Goal: Book appointment/travel/reservation

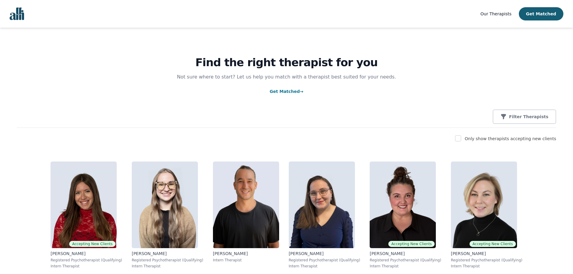
click at [231, 106] on div "Find the right therapist for you Not sure where to start? Let us help you match…" at bounding box center [286, 78] width 539 height 100
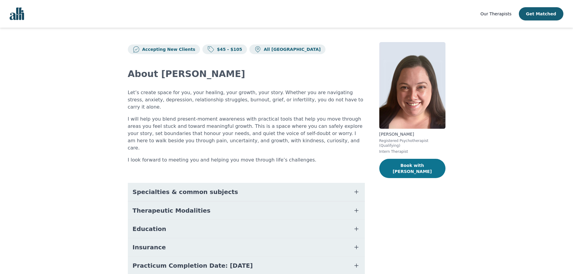
click at [434, 161] on button "Book with [PERSON_NAME]" at bounding box center [412, 168] width 66 height 19
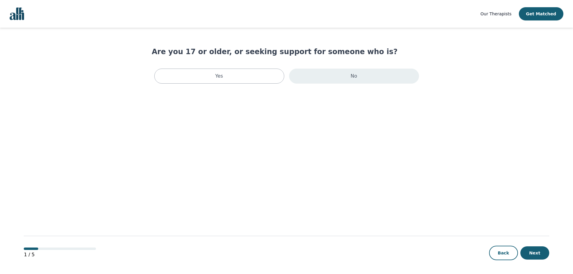
click at [319, 74] on div "No" at bounding box center [354, 76] width 130 height 15
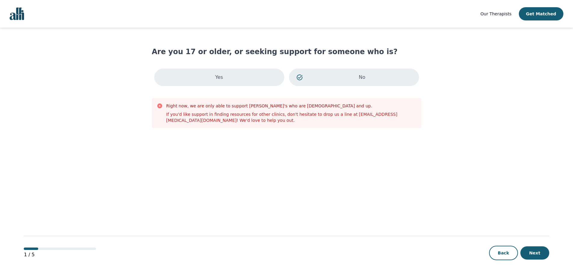
click at [253, 75] on div "Yes" at bounding box center [219, 77] width 130 height 17
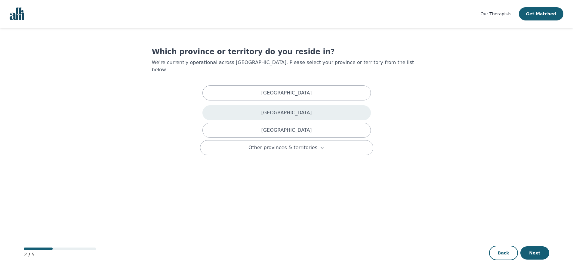
click at [284, 109] on p "[GEOGRAPHIC_DATA]" at bounding box center [286, 112] width 51 height 7
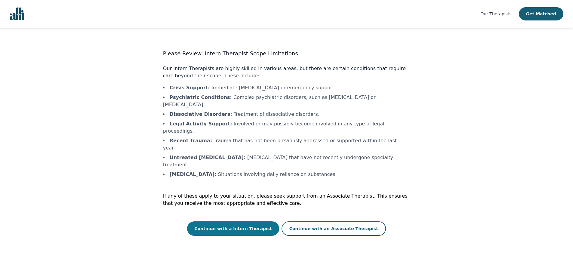
click at [267, 221] on button "Continue with a Intern Therapist" at bounding box center [233, 228] width 92 height 14
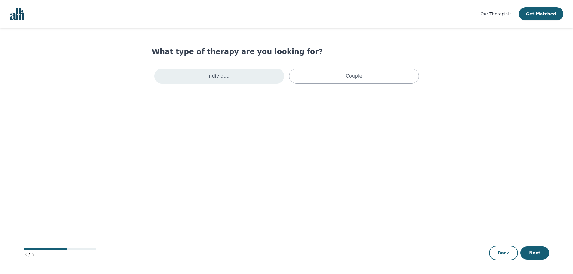
click at [280, 73] on div "Individual" at bounding box center [219, 76] width 130 height 15
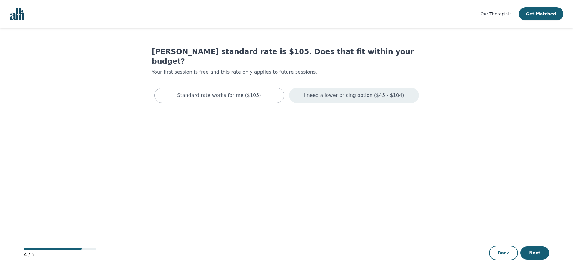
click at [311, 88] on div "I need a lower pricing option ($45 - $104)" at bounding box center [354, 95] width 130 height 15
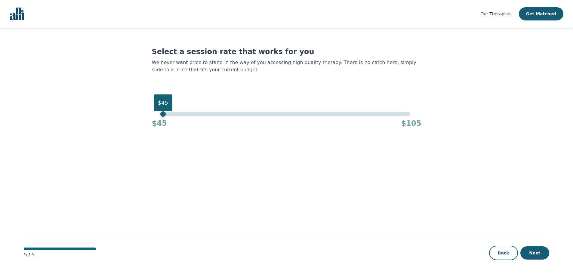
drag, startPoint x: 411, startPoint y: 115, endPoint x: 113, endPoint y: 156, distance: 300.9
click at [113, 156] on main "Select a session rate that works for you We never want price to stand in the wa…" at bounding box center [286, 151] width 525 height 247
click at [527, 253] on button "Next" at bounding box center [534, 252] width 29 height 13
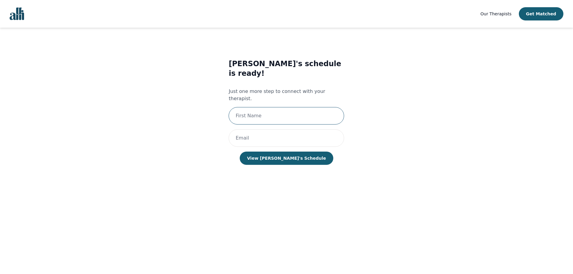
click at [300, 107] on input "text" at bounding box center [287, 115] width 116 height 17
type input "Marina"
click at [273, 129] on input "email" at bounding box center [287, 137] width 116 height 17
type input "[PERSON_NAME][EMAIL_ADDRESS][DOMAIN_NAME]"
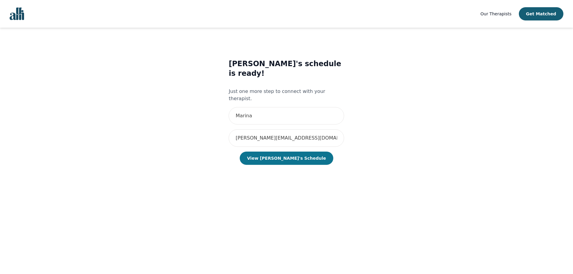
click at [281, 152] on button "View [PERSON_NAME]'s Schedule" at bounding box center [286, 158] width 93 height 13
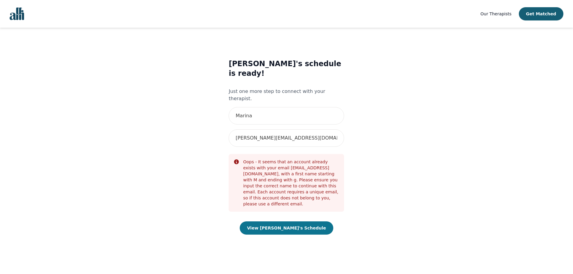
click at [281, 221] on button "View [PERSON_NAME]'s Schedule" at bounding box center [286, 227] width 93 height 13
